Goal: Check status: Check status

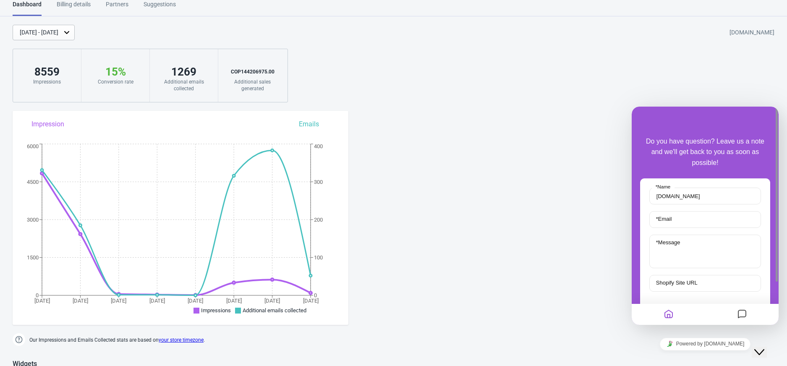
click at [54, 32] on div "Aug 31, 2025 - Sep 7, 2025" at bounding box center [39, 32] width 39 height 9
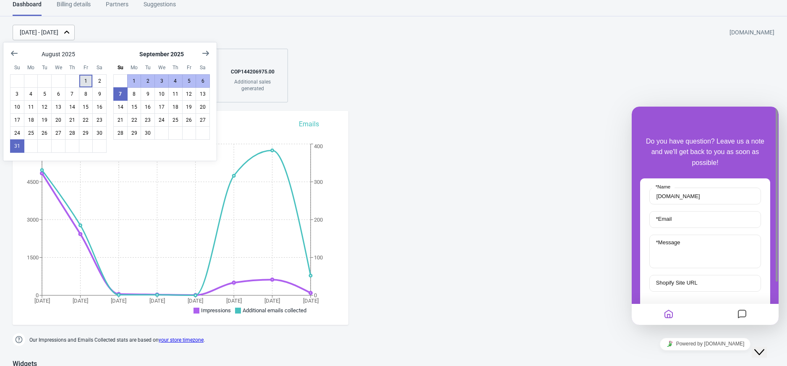
click at [84, 81] on button "1" at bounding box center [86, 80] width 14 height 13
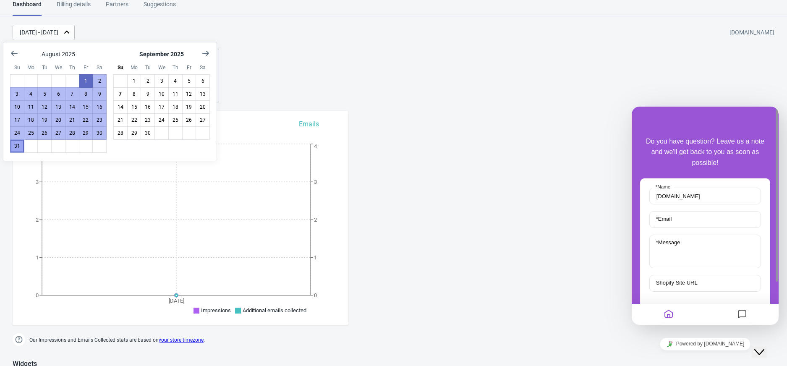
click at [16, 148] on button "31" at bounding box center [17, 145] width 14 height 13
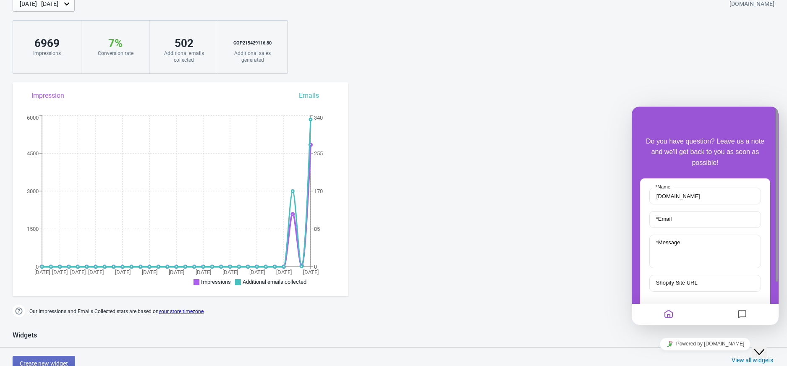
scroll to position [8, 0]
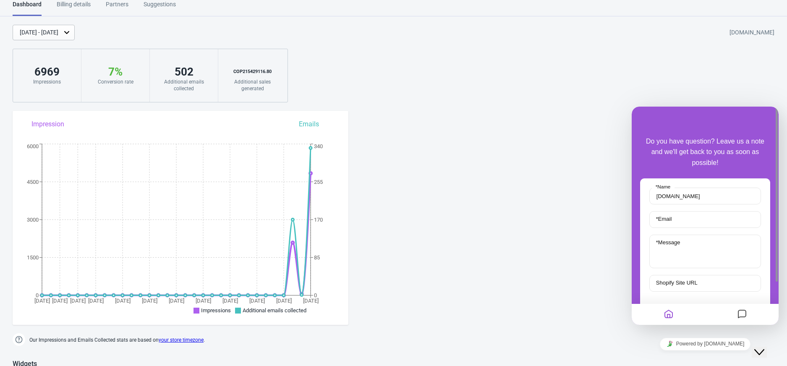
click at [73, 8] on div "Billing details" at bounding box center [74, 7] width 34 height 15
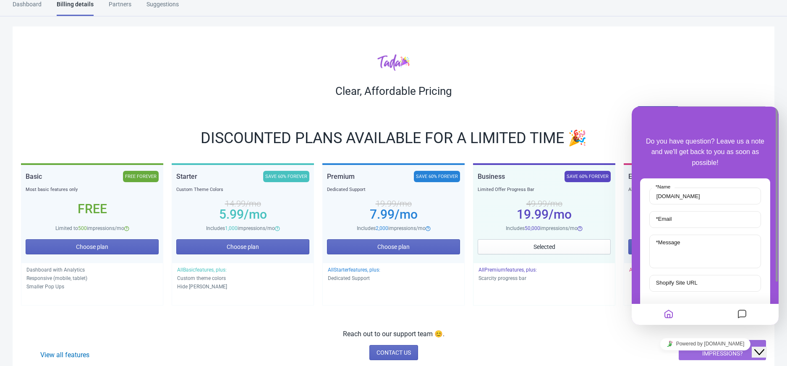
click at [26, 3] on div "Dashboard" at bounding box center [27, 7] width 29 height 15
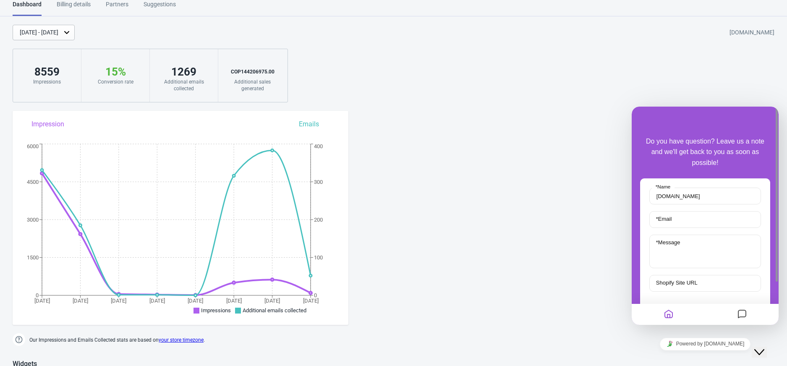
click at [75, 31] on div "Aug 31, 2025 - Sep 7, 2025" at bounding box center [44, 33] width 62 height 16
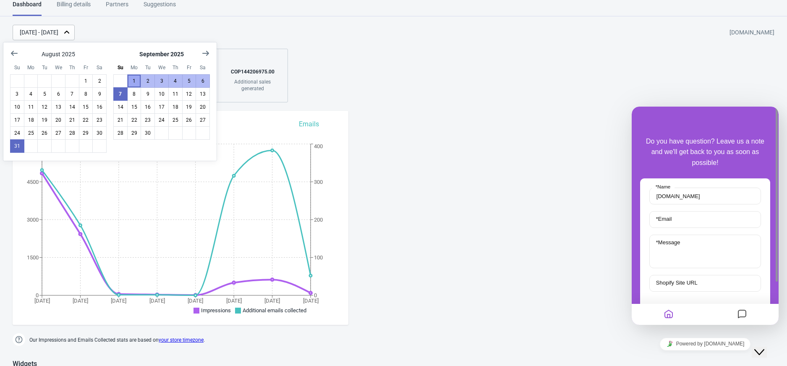
click at [133, 82] on button "1" at bounding box center [134, 80] width 14 height 13
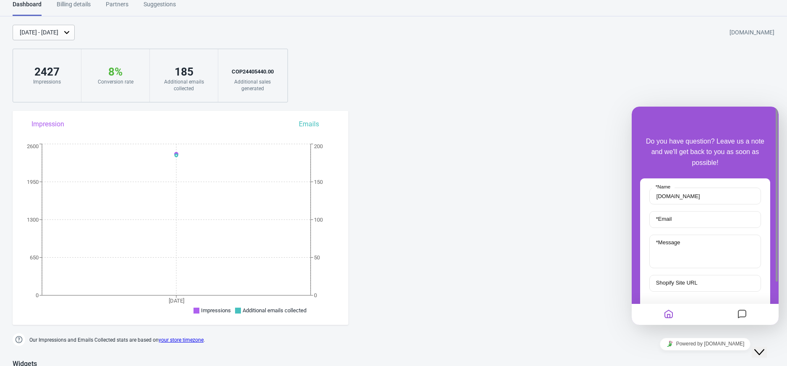
click at [75, 31] on div "Sep 1, 2025 - Sep 1, 2025" at bounding box center [44, 33] width 62 height 16
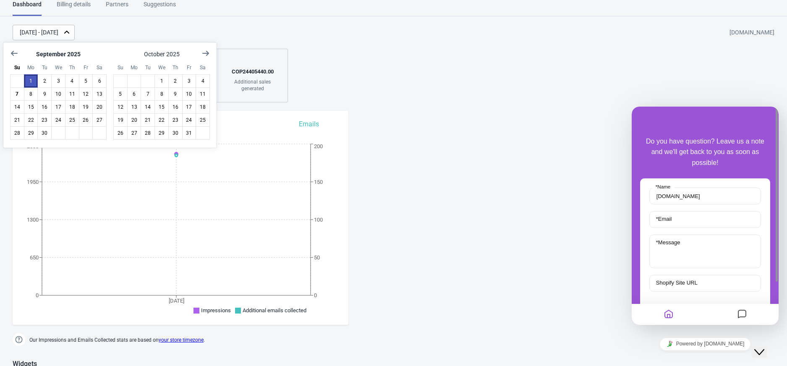
click at [31, 80] on button "1" at bounding box center [31, 80] width 14 height 13
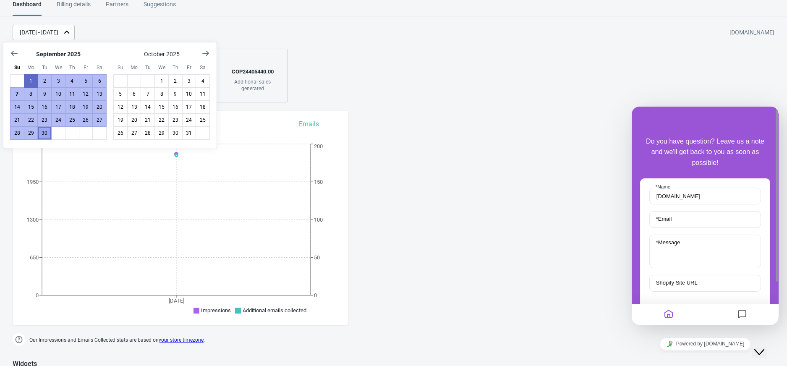
click at [42, 135] on button "30" at bounding box center [44, 132] width 14 height 13
